Goal: Check status: Check status

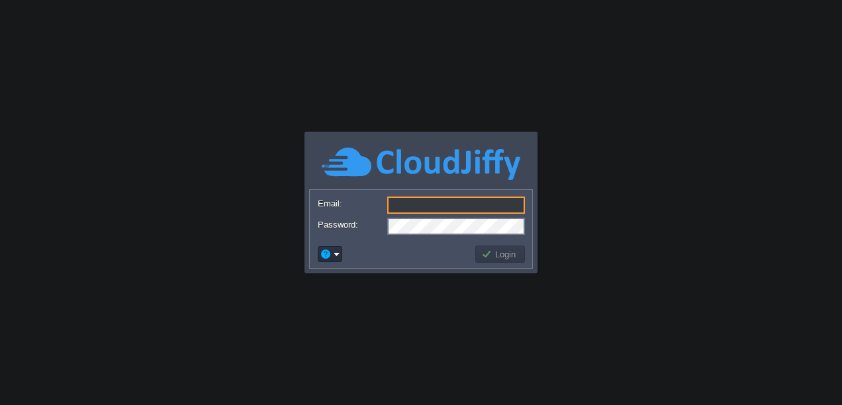
type input "[EMAIL_ADDRESS][DOMAIN_NAME]"
click at [510, 254] on button "Login" at bounding box center [500, 254] width 38 height 12
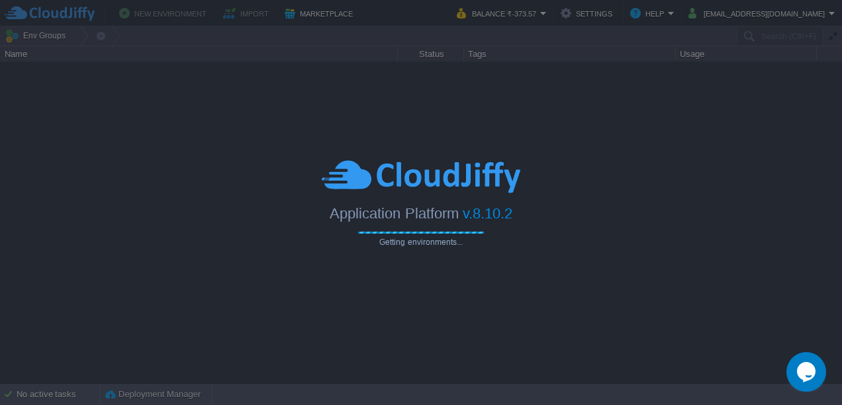
type input "Search (Ctrl+F)"
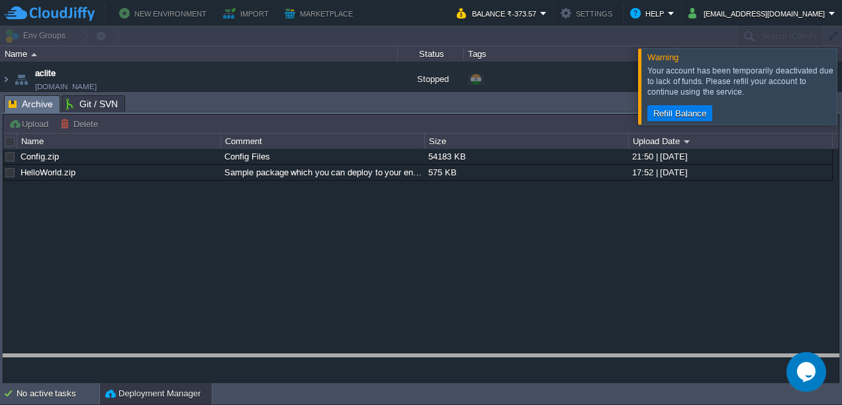
drag, startPoint x: 446, startPoint y: 101, endPoint x: 438, endPoint y: 427, distance: 325.7
click at [438, 404] on html "New Environment Import Marketplace Bonus ₹0.00 Upgrade Account Balance ₹-373.57…" at bounding box center [421, 202] width 842 height 405
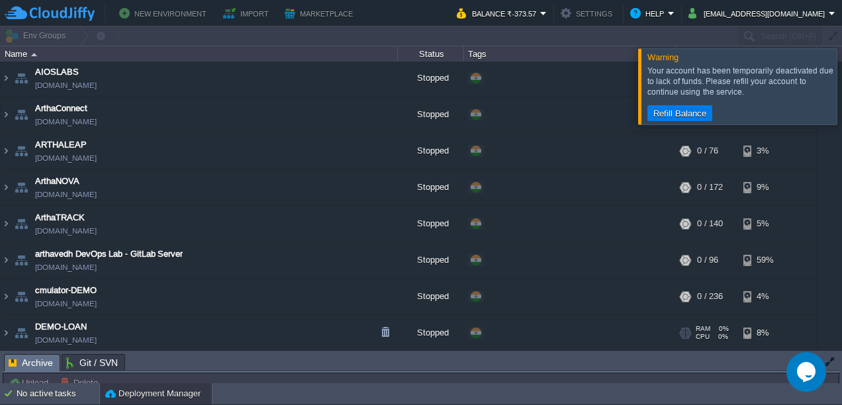
scroll to position [158, 0]
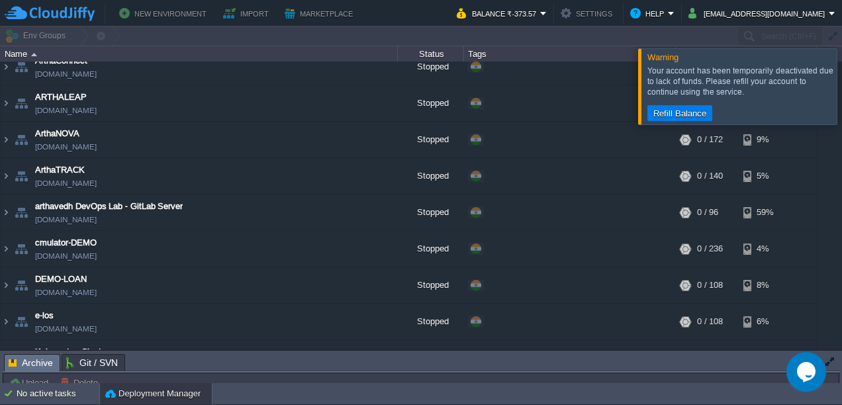
click at [716, 97] on div "Your account has been temporarily deactivated due to lack of funds. Please refi…" at bounding box center [740, 82] width 186 height 32
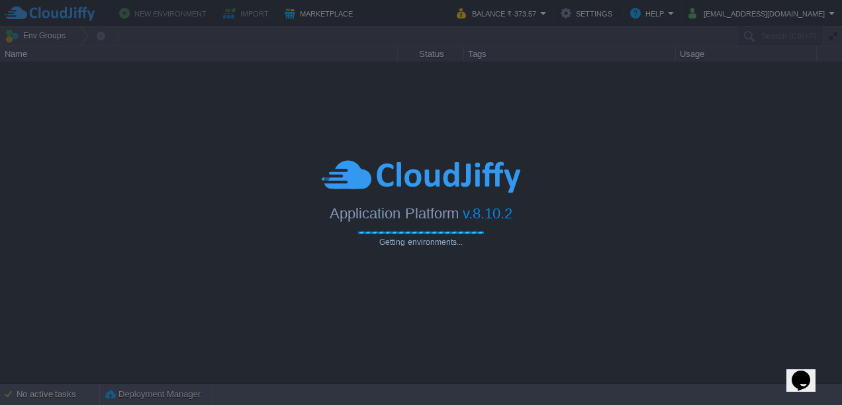
type input "Search (Ctrl+F)"
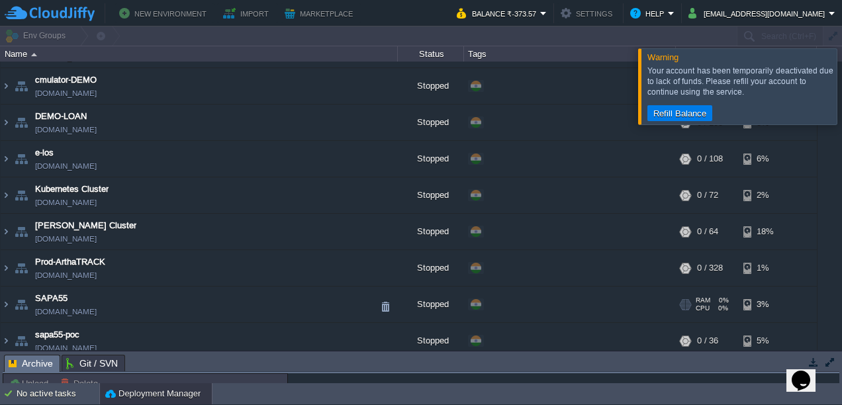
scroll to position [329, 0]
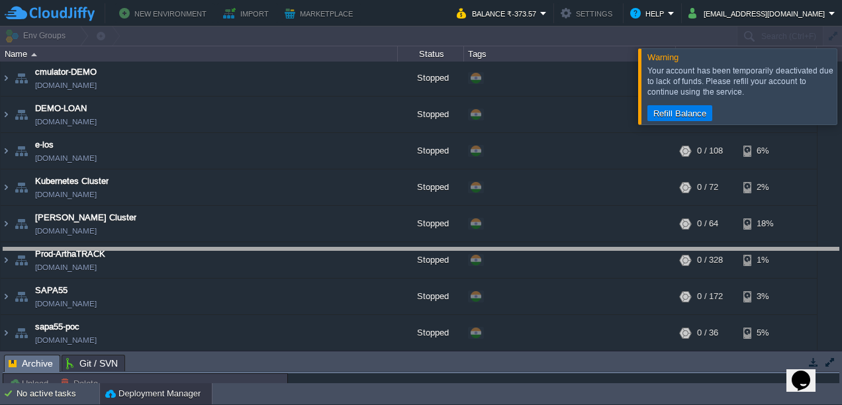
drag, startPoint x: 539, startPoint y: 365, endPoint x: 534, endPoint y: 257, distance: 108.7
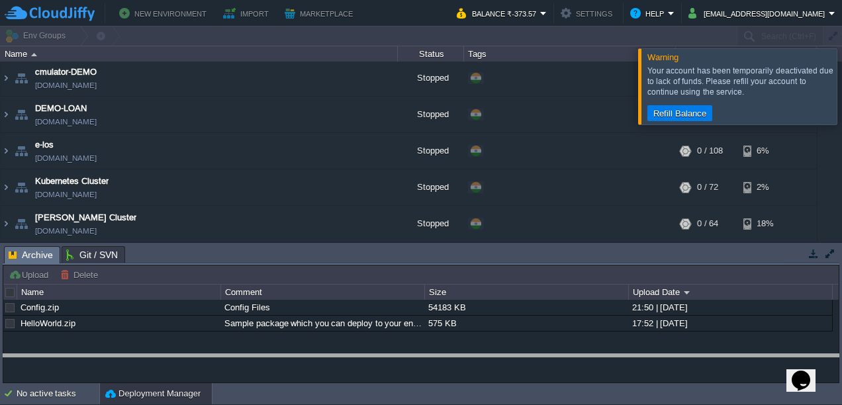
drag, startPoint x: 512, startPoint y: 253, endPoint x: 514, endPoint y: 371, distance: 117.8
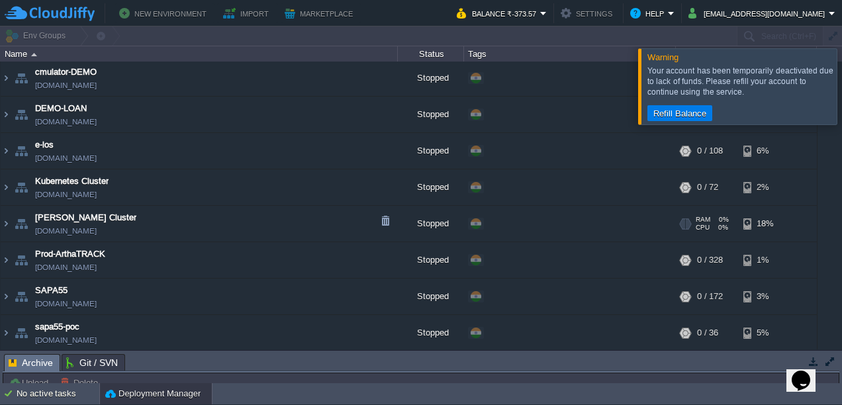
scroll to position [260, 0]
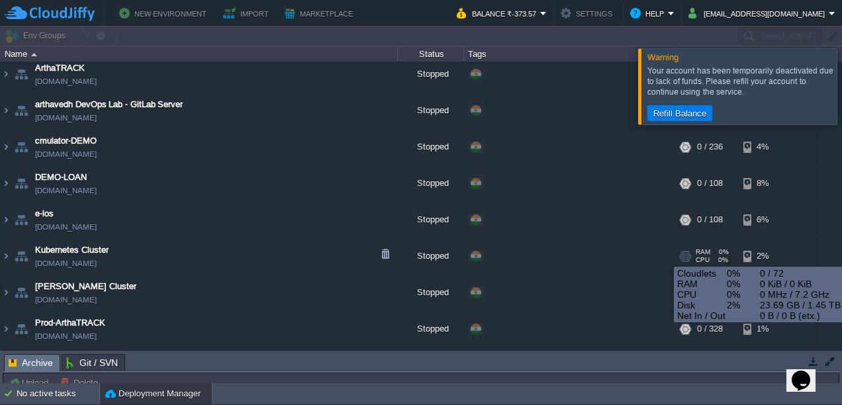
click at [745, 255] on div "2%" at bounding box center [764, 256] width 43 height 36
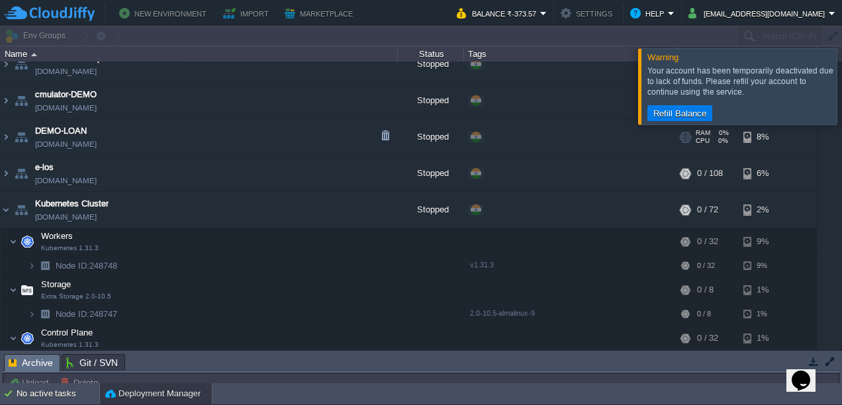
scroll to position [304, 0]
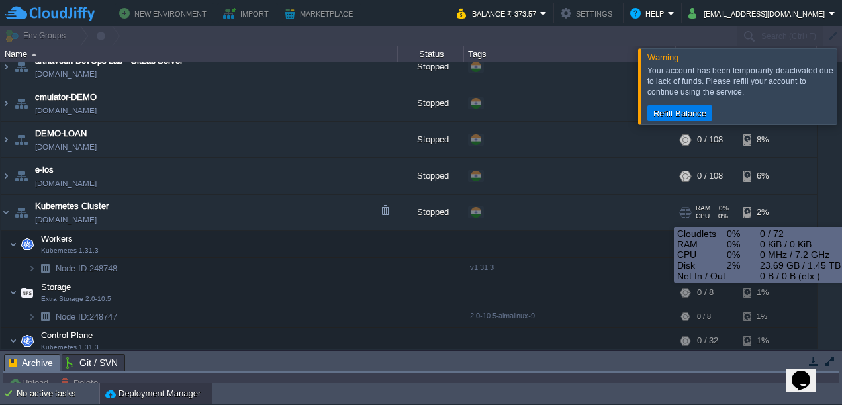
click at [695, 212] on div "RAM 0% CPU 0% 0 / 72" at bounding box center [710, 213] width 64 height 36
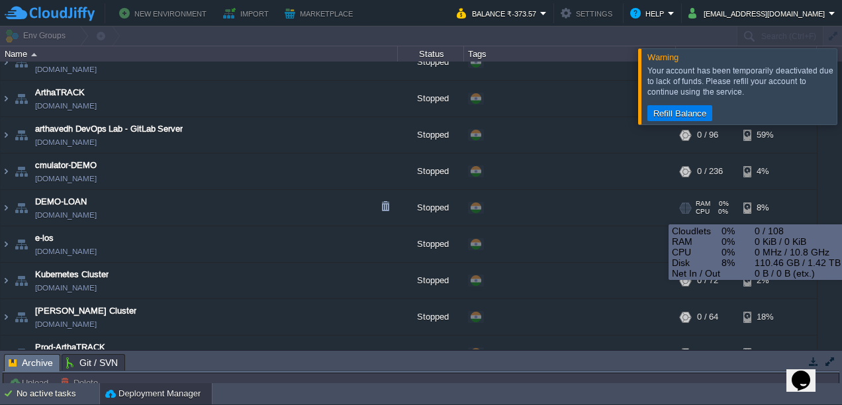
scroll to position [234, 0]
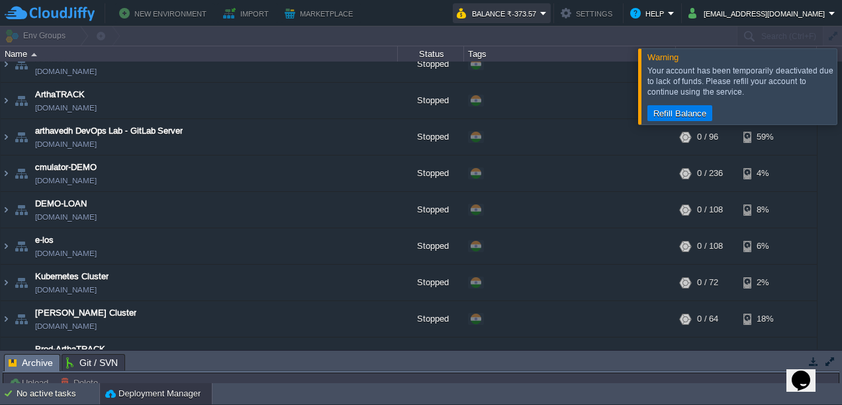
click at [527, 10] on button "Balance ₹-373.57" at bounding box center [498, 13] width 83 height 16
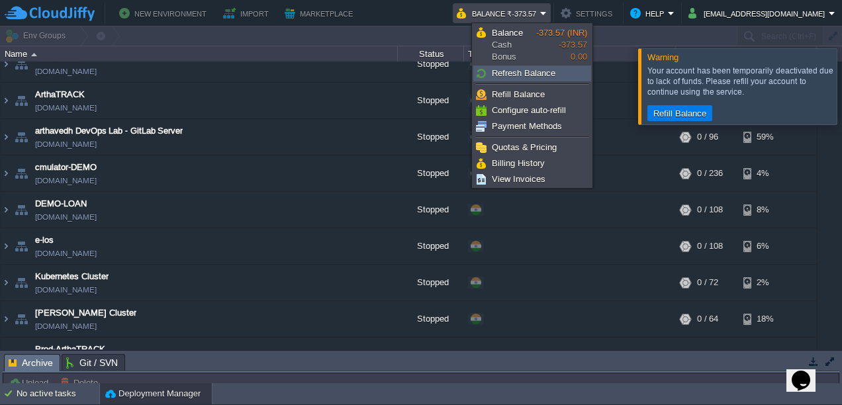
click at [520, 75] on span "Refresh Balance" at bounding box center [524, 73] width 64 height 10
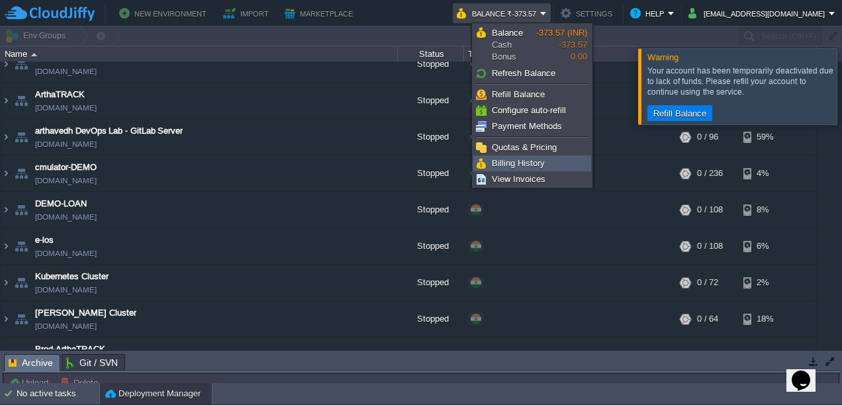
click at [497, 163] on span "Billing History" at bounding box center [518, 163] width 53 height 10
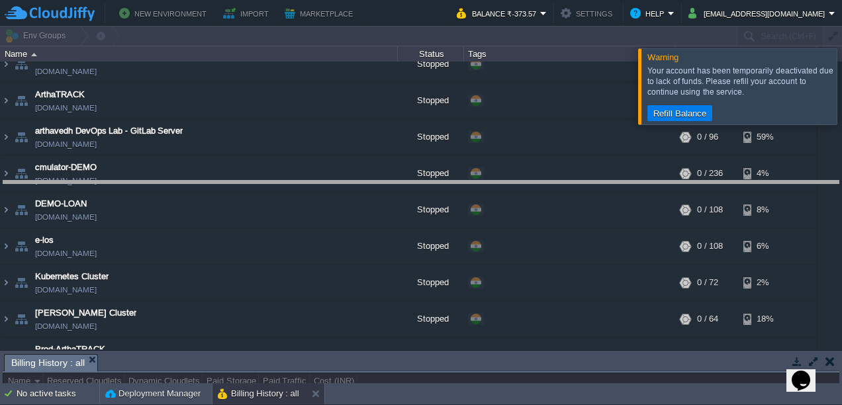
drag, startPoint x: 462, startPoint y: 361, endPoint x: 506, endPoint y: 135, distance: 230.5
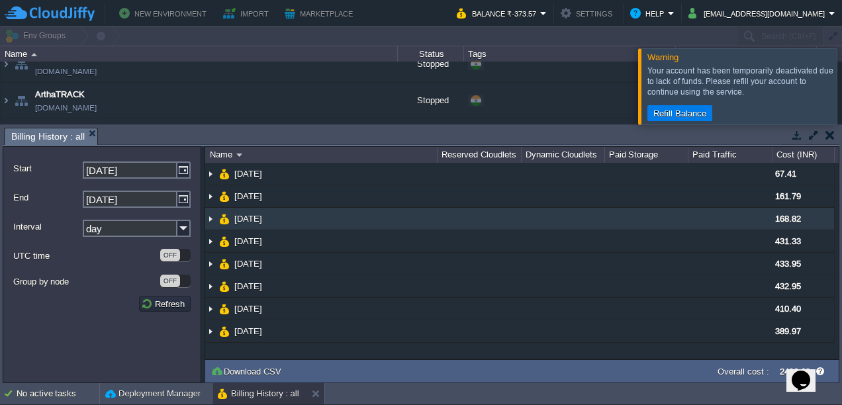
click at [212, 220] on img at bounding box center [210, 219] width 11 height 22
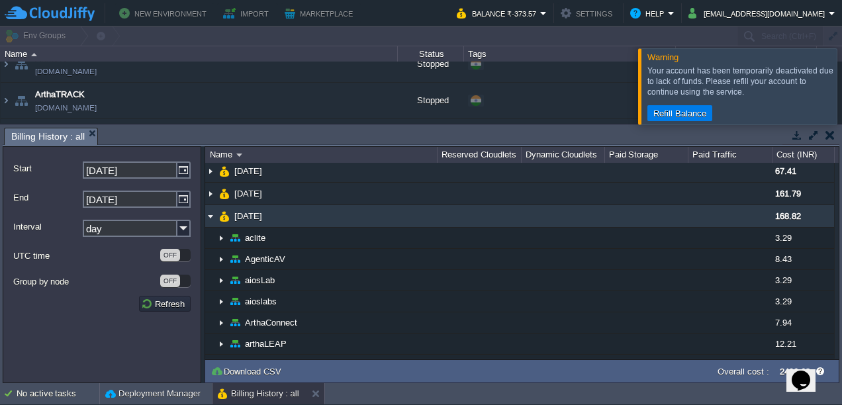
scroll to position [0, 0]
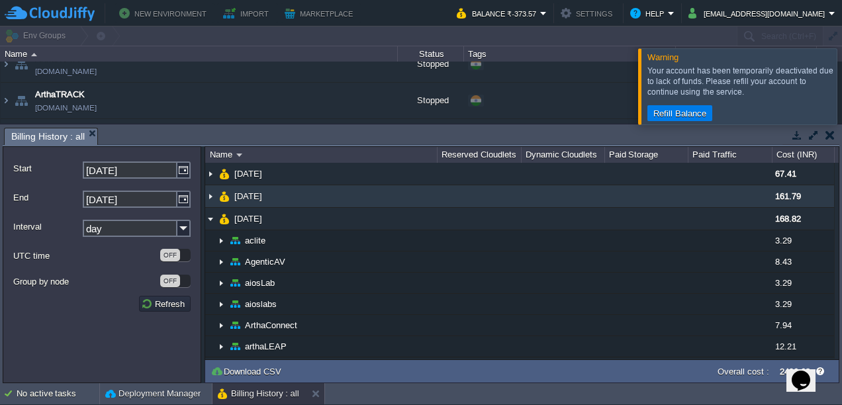
click at [214, 199] on img at bounding box center [210, 196] width 11 height 22
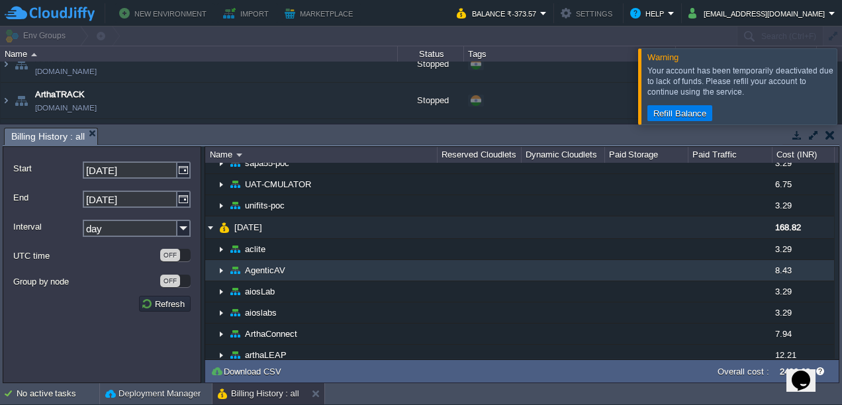
scroll to position [416, 0]
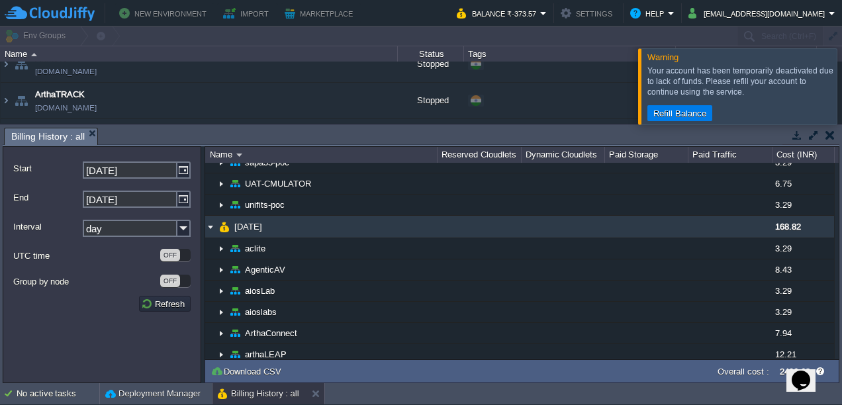
click at [208, 226] on img at bounding box center [210, 227] width 11 height 22
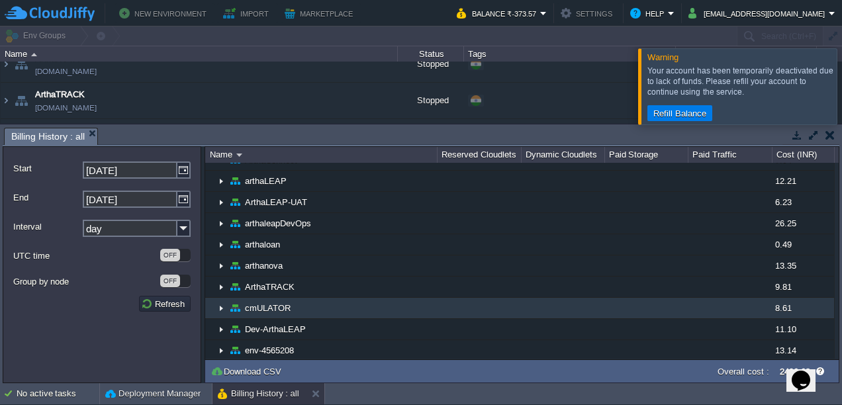
scroll to position [132, 0]
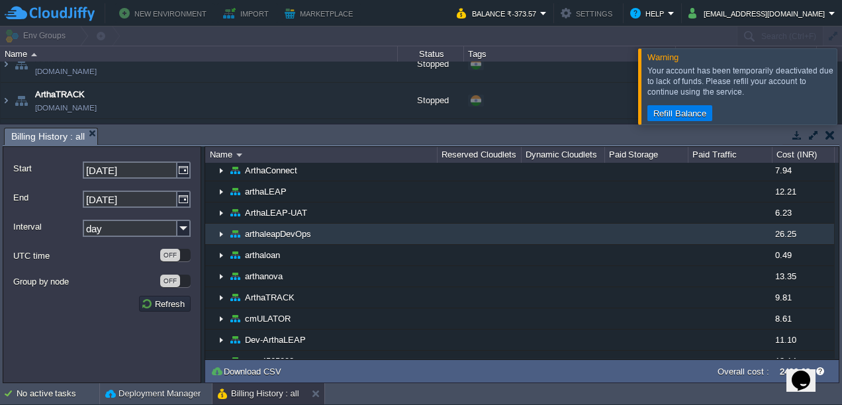
click at [208, 226] on img at bounding box center [210, 230] width 11 height 12
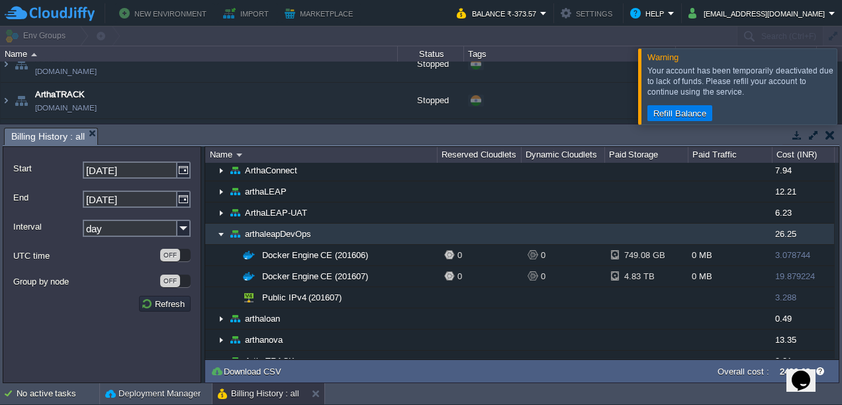
scroll to position [0, 0]
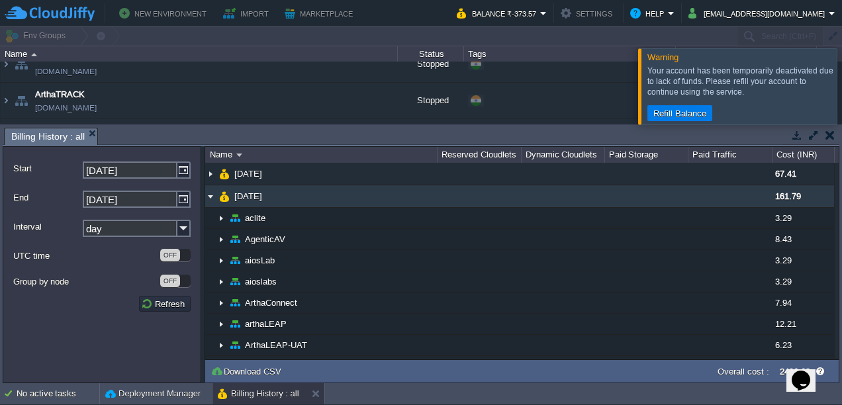
click at [210, 198] on img at bounding box center [210, 196] width 11 height 22
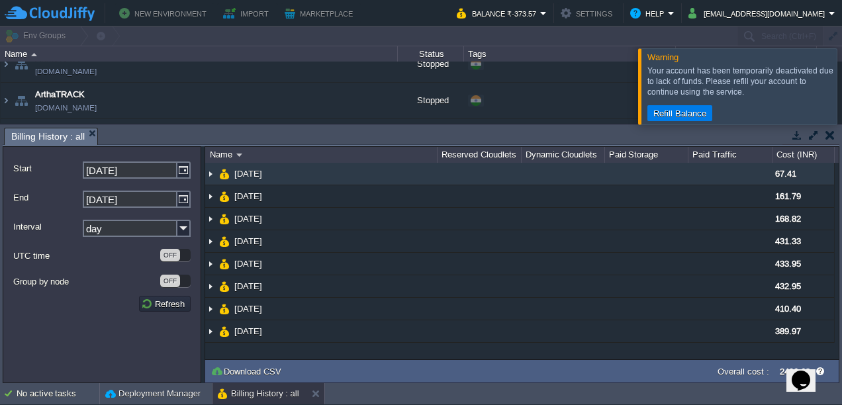
click at [214, 179] on img at bounding box center [210, 174] width 11 height 22
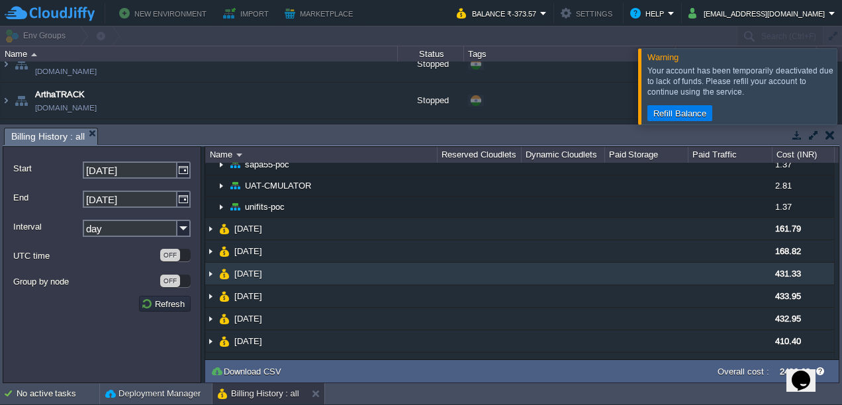
scroll to position [401, 0]
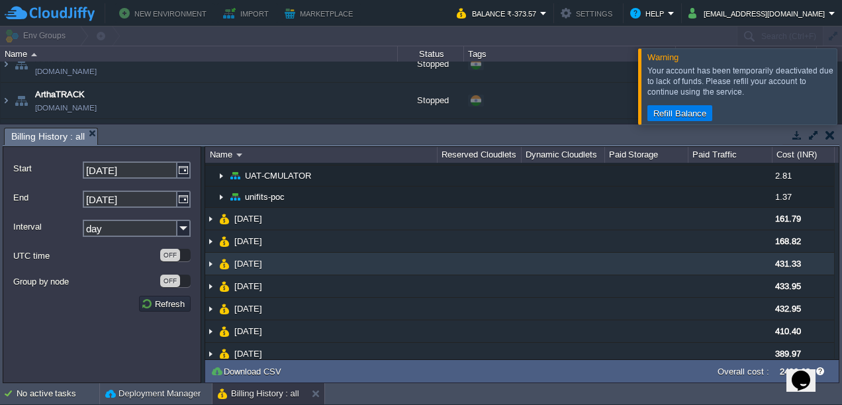
click at [208, 258] on img at bounding box center [210, 264] width 11 height 22
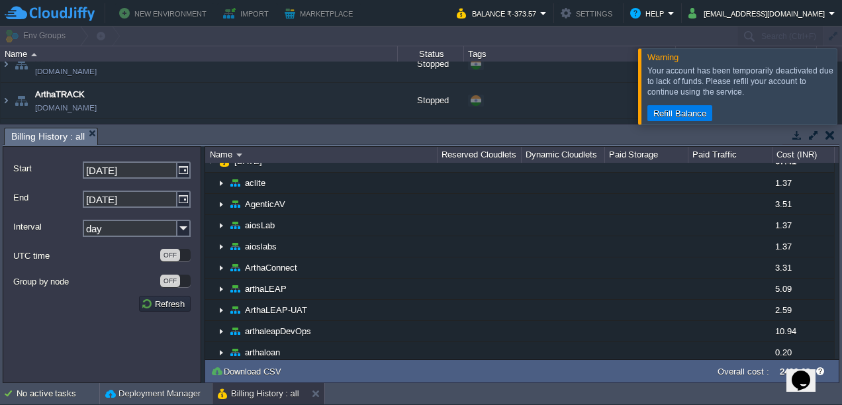
scroll to position [0, 0]
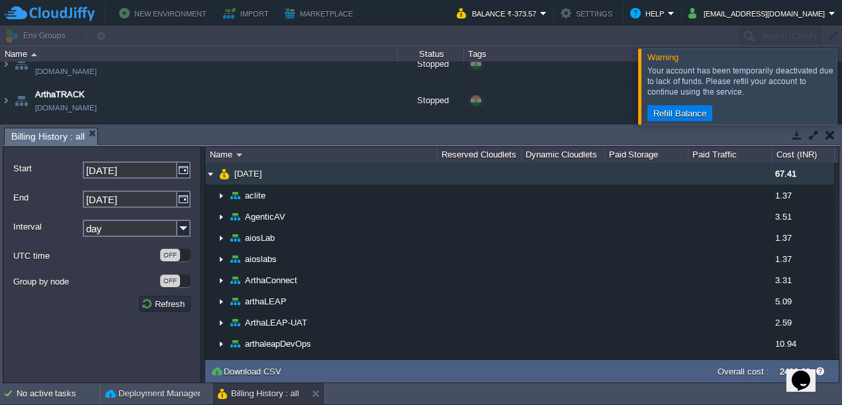
click at [212, 175] on img at bounding box center [210, 174] width 11 height 22
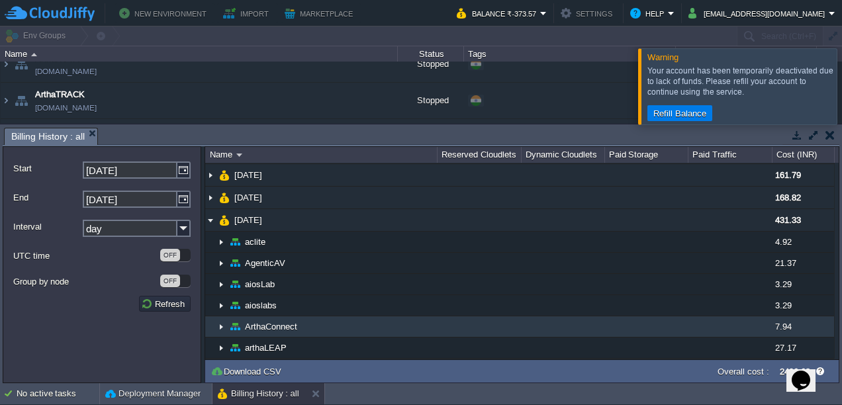
scroll to position [17, 0]
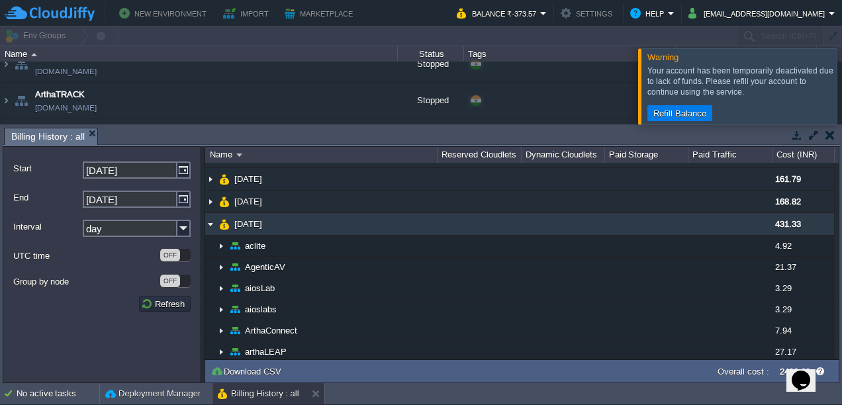
click at [211, 218] on img at bounding box center [210, 224] width 11 height 22
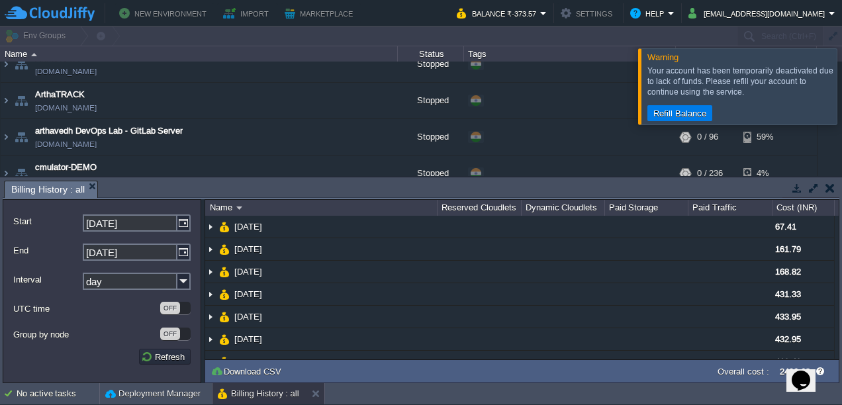
click at [832, 190] on button "button" at bounding box center [829, 188] width 9 height 12
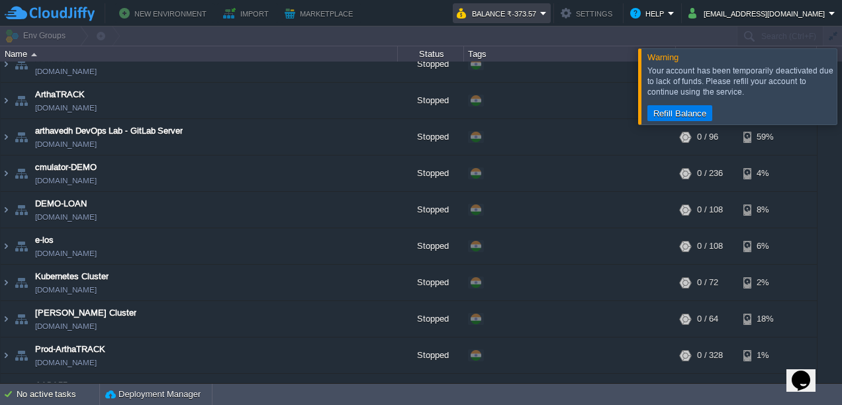
click at [540, 17] on button "Balance ₹-373.57" at bounding box center [498, 13] width 83 height 16
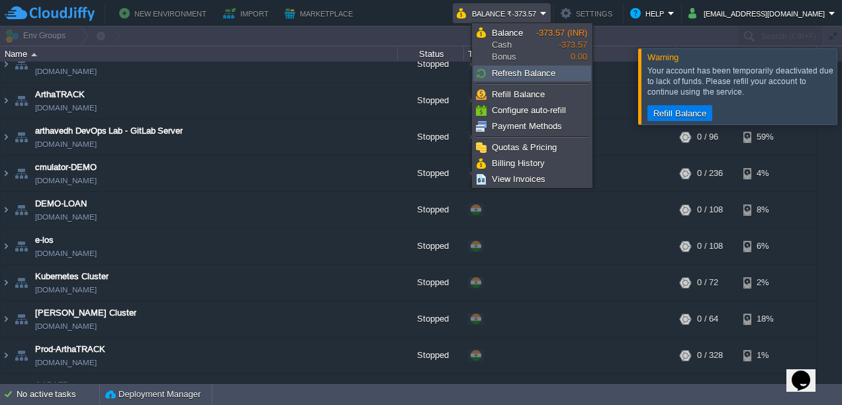
click at [540, 69] on span "Refresh Balance" at bounding box center [524, 73] width 64 height 10
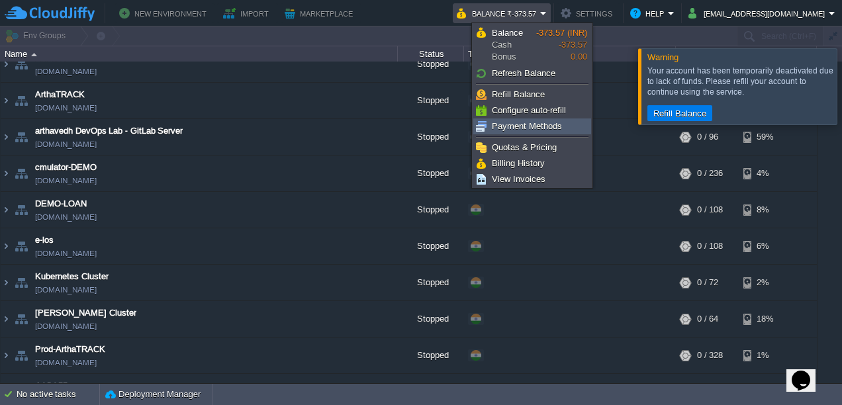
click at [512, 126] on span "Payment Methods" at bounding box center [527, 126] width 70 height 10
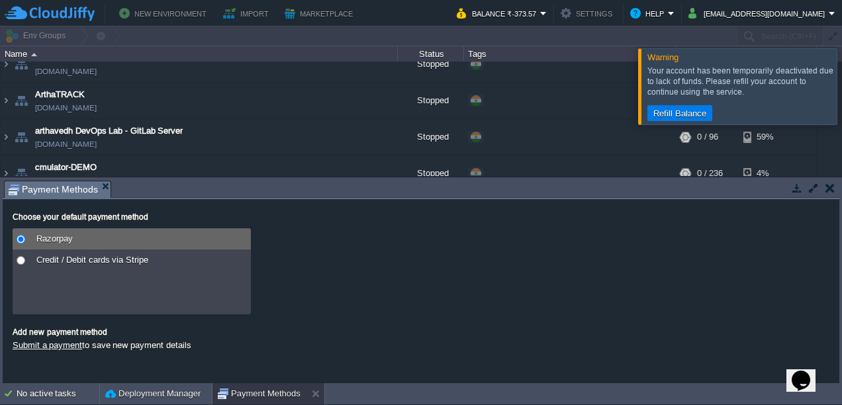
click at [834, 193] on td at bounding box center [829, 188] width 17 height 16
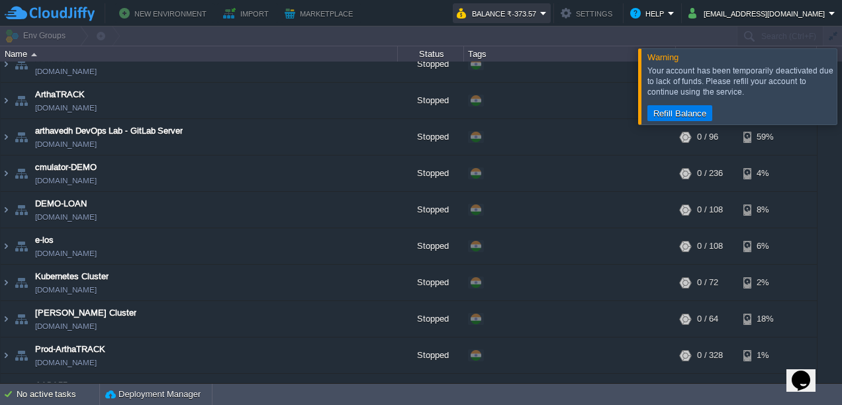
click at [540, 13] on button "Balance ₹-373.57" at bounding box center [498, 13] width 83 height 16
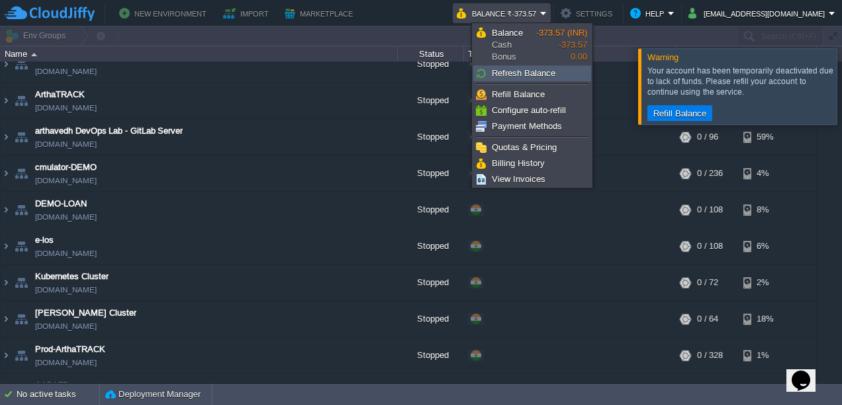
click at [515, 74] on span "Refresh Balance" at bounding box center [524, 73] width 64 height 10
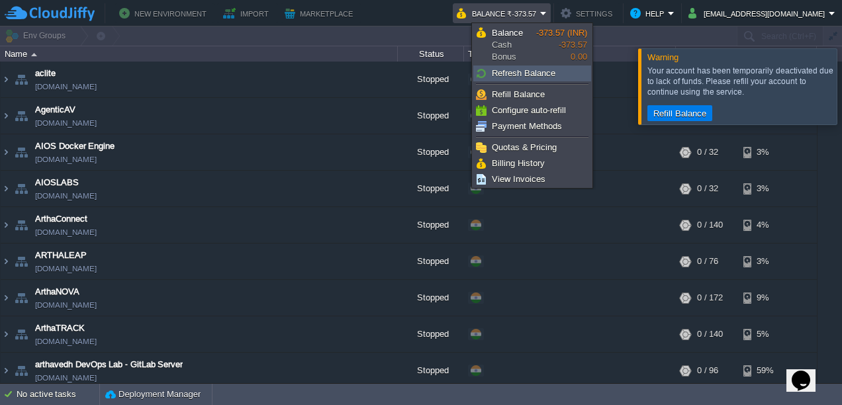
click at [510, 72] on span "Refresh Balance" at bounding box center [524, 73] width 64 height 10
click at [504, 79] on link "Refresh Balance" at bounding box center [532, 73] width 116 height 15
click at [508, 78] on link "Refresh Balance" at bounding box center [532, 73] width 116 height 15
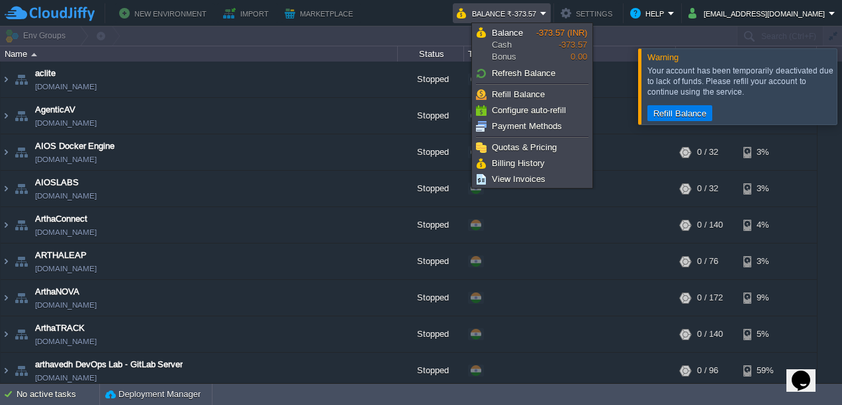
click at [508, 78] on link "Refresh Balance" at bounding box center [532, 73] width 116 height 15
click at [615, 13] on button "Settings" at bounding box center [589, 13] width 56 height 16
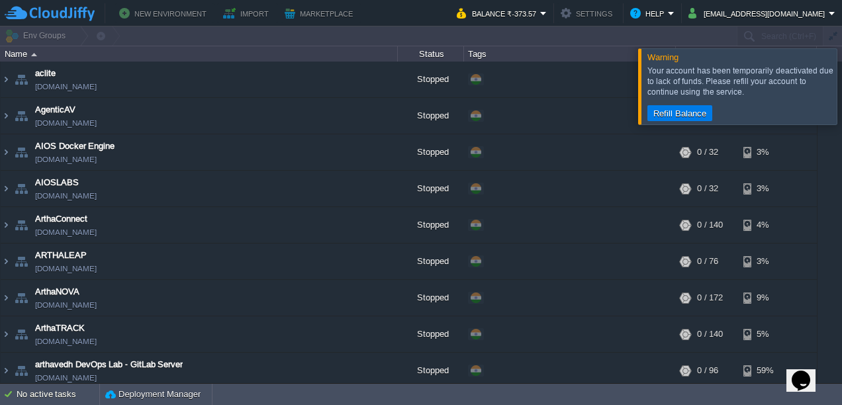
click at [615, 13] on button "Settings" at bounding box center [589, 13] width 56 height 16
click at [668, 12] on button "Help" at bounding box center [649, 13] width 38 height 16
click at [752, 7] on button "[EMAIL_ADDRESS][DOMAIN_NAME]" at bounding box center [758, 13] width 140 height 16
click at [548, 4] on td "Balance ₹-373.57" at bounding box center [502, 13] width 98 height 20
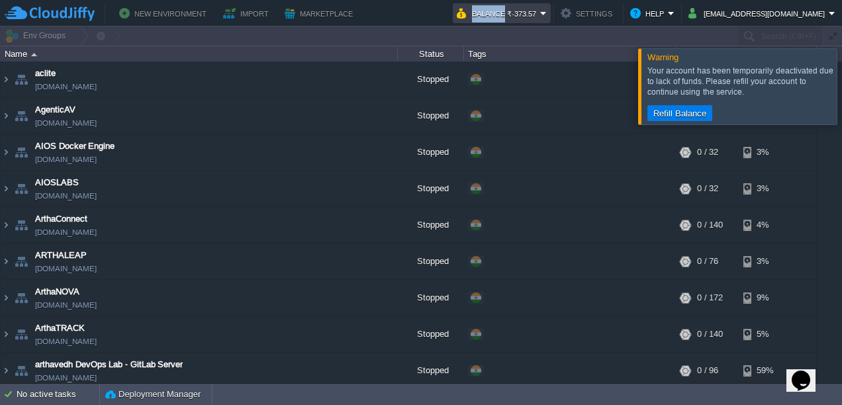
click at [548, 4] on td "Balance ₹-373.57" at bounding box center [502, 13] width 98 height 20
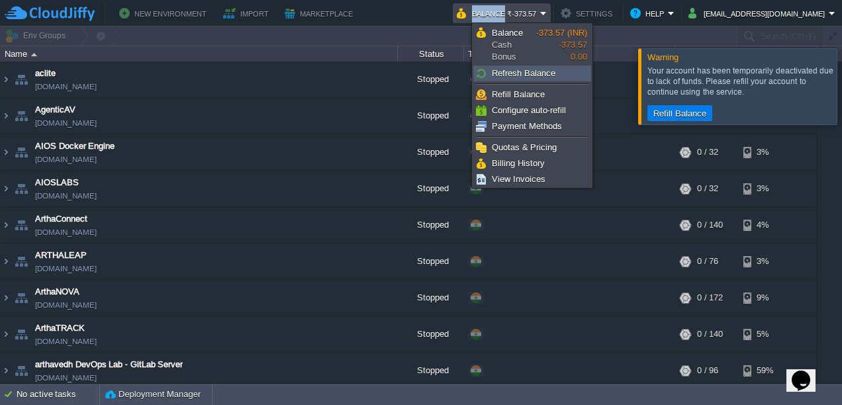
drag, startPoint x: 548, startPoint y: 4, endPoint x: 508, endPoint y: 75, distance: 81.8
click at [508, 75] on span "Refresh Balance" at bounding box center [524, 73] width 64 height 10
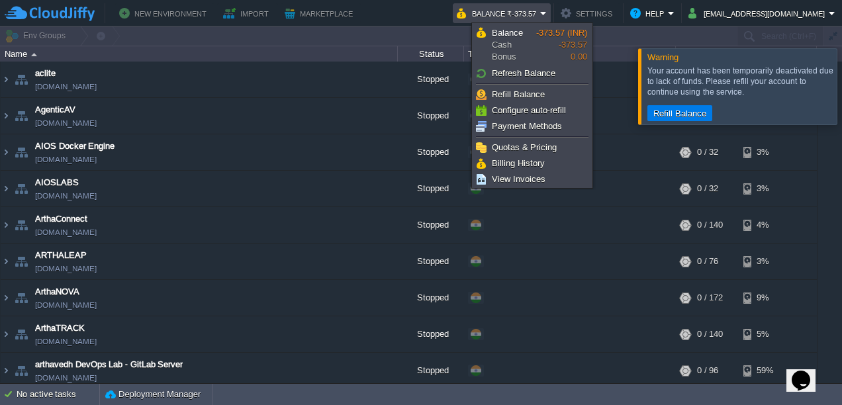
click at [508, 75] on span "Refresh Balance" at bounding box center [524, 73] width 64 height 10
click at [525, 67] on link "Refresh Balance" at bounding box center [532, 73] width 116 height 15
click at [504, 74] on span "Refresh Balance" at bounding box center [524, 73] width 64 height 10
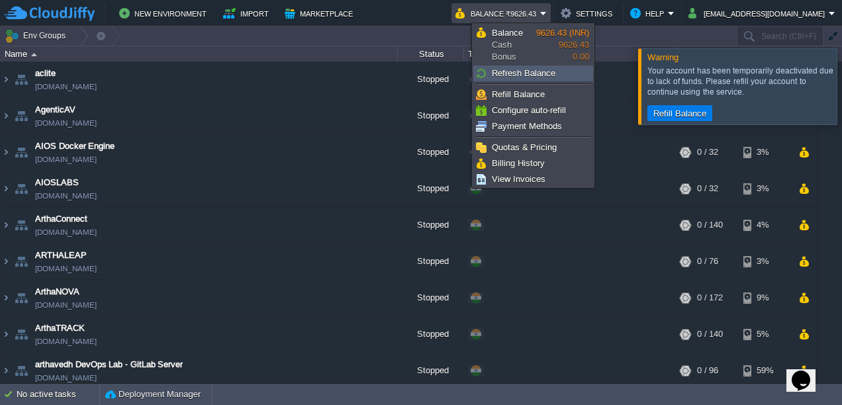
click at [510, 72] on span "Refresh Balance" at bounding box center [524, 73] width 64 height 10
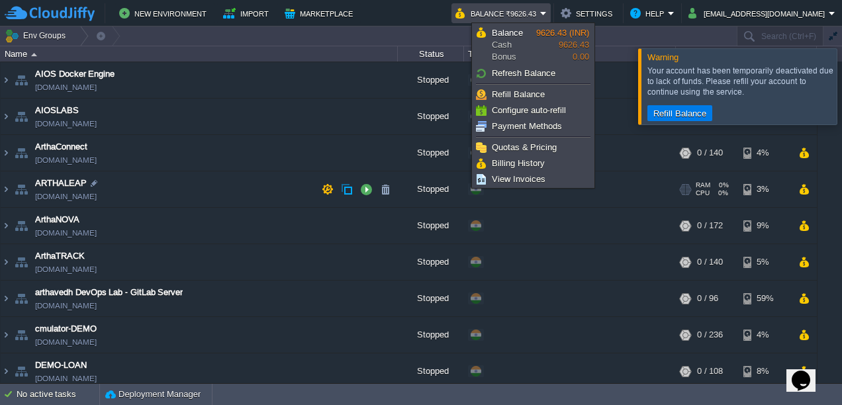
scroll to position [108, 0]
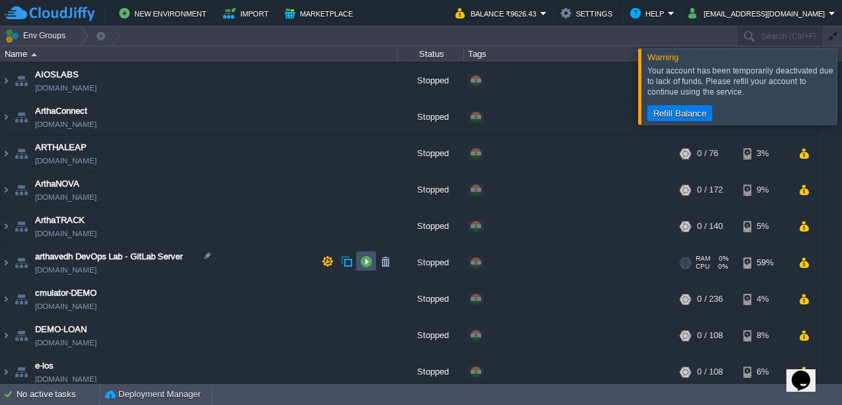
click at [365, 262] on button "button" at bounding box center [366, 261] width 12 height 12
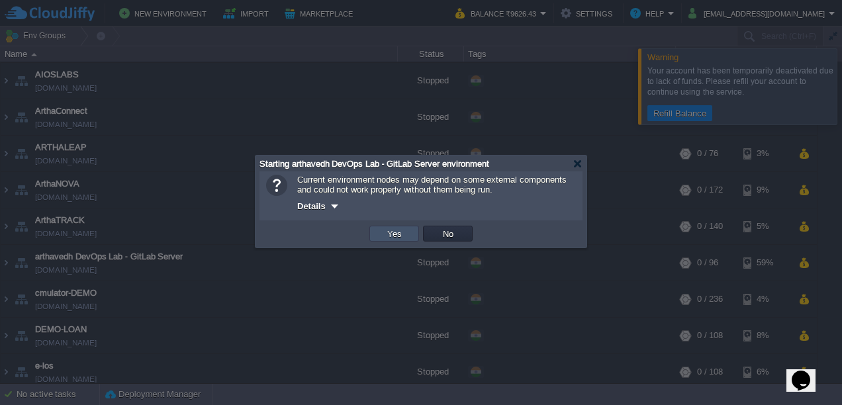
click at [386, 238] on button "Yes" at bounding box center [394, 234] width 23 height 12
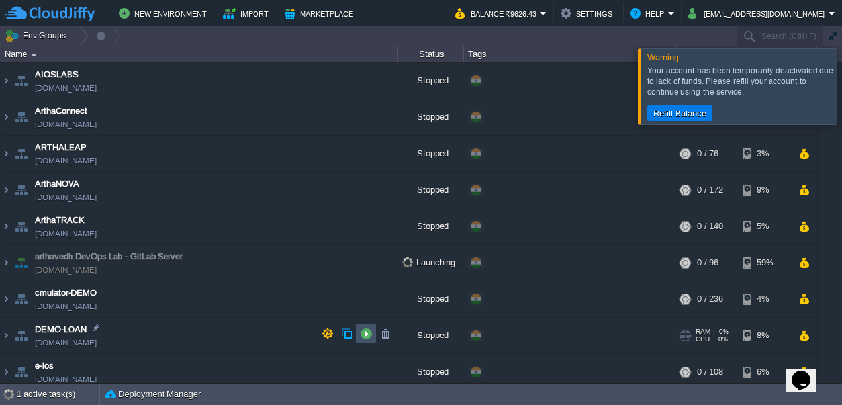
click at [363, 332] on button "button" at bounding box center [366, 334] width 12 height 12
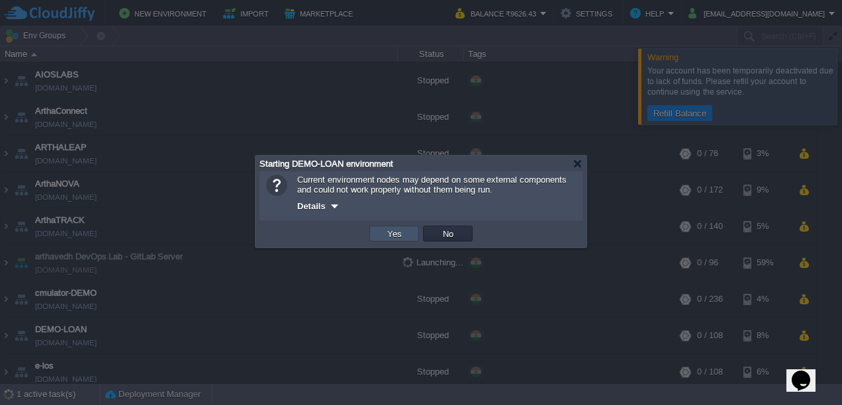
click at [387, 237] on button "Yes" at bounding box center [394, 234] width 23 height 12
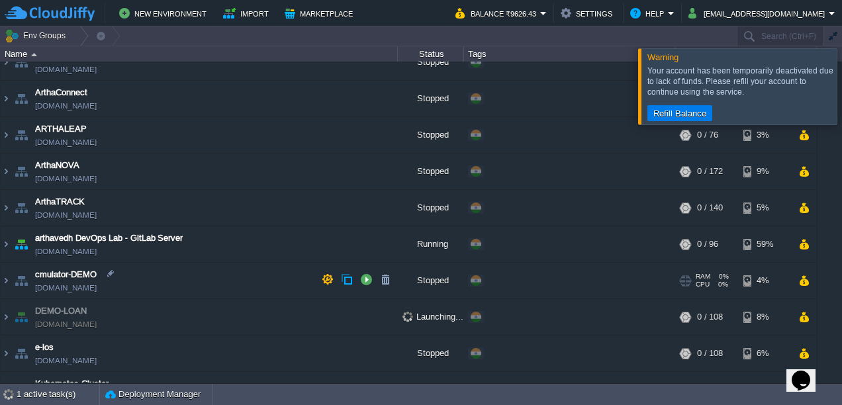
scroll to position [181, 0]
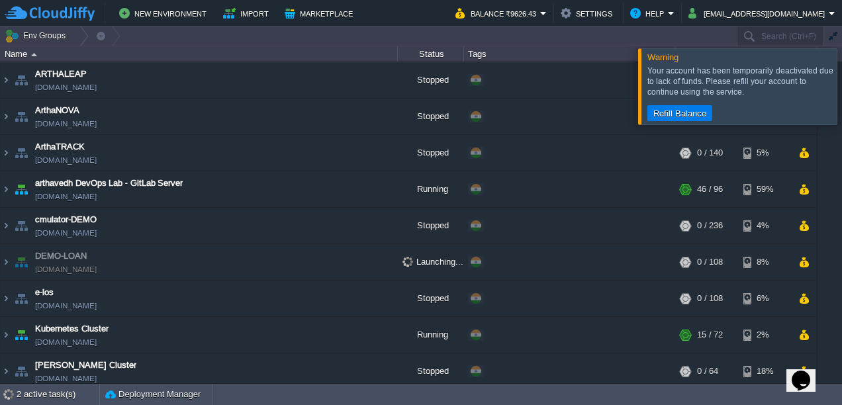
click at [841, 81] on div at bounding box center [858, 85] width 0 height 75
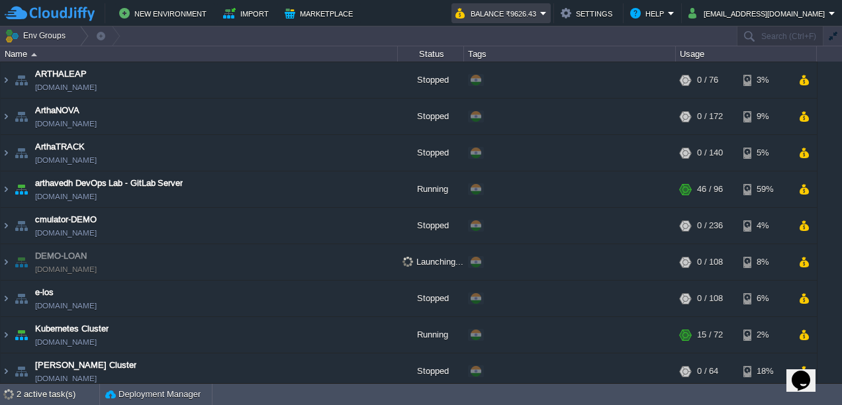
click at [551, 23] on td "Balance ₹9626.43" at bounding box center [500, 13] width 99 height 20
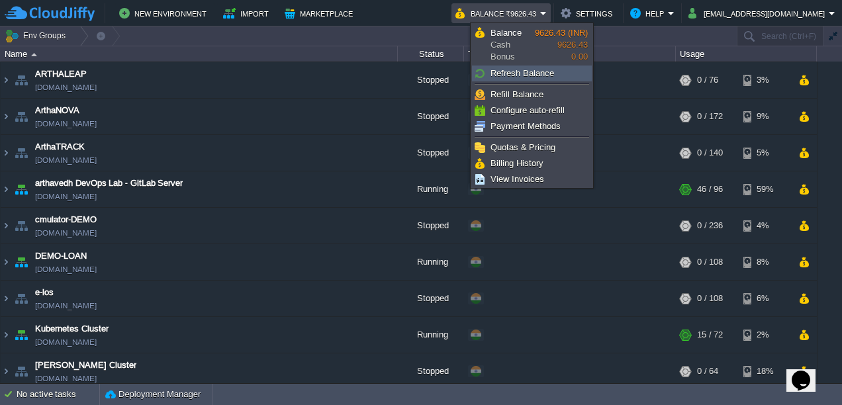
click at [535, 69] on span "Refresh Balance" at bounding box center [522, 73] width 64 height 10
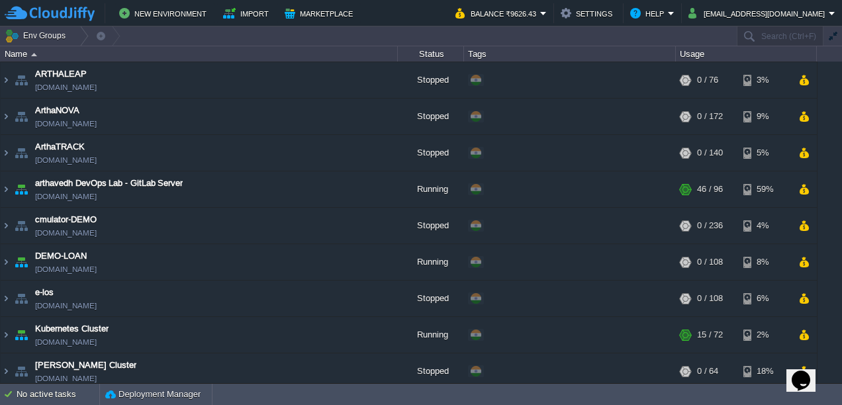
click at [398, 19] on td "New Environment Import Marketplace" at bounding box center [222, 13] width 435 height 20
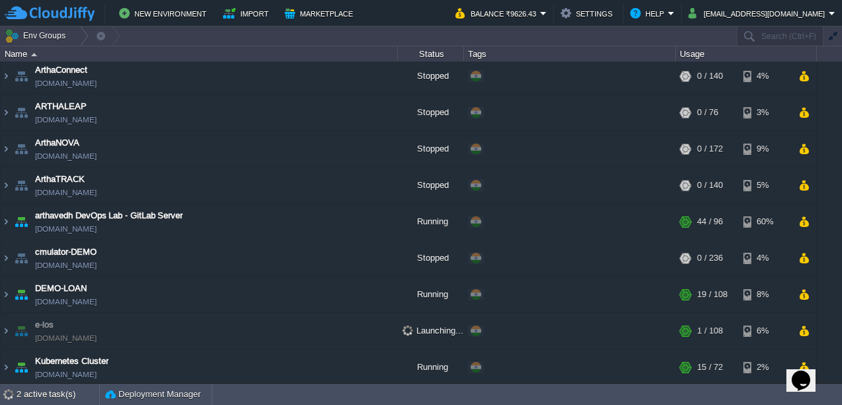
scroll to position [402, 0]
